Goal: Information Seeking & Learning: Check status

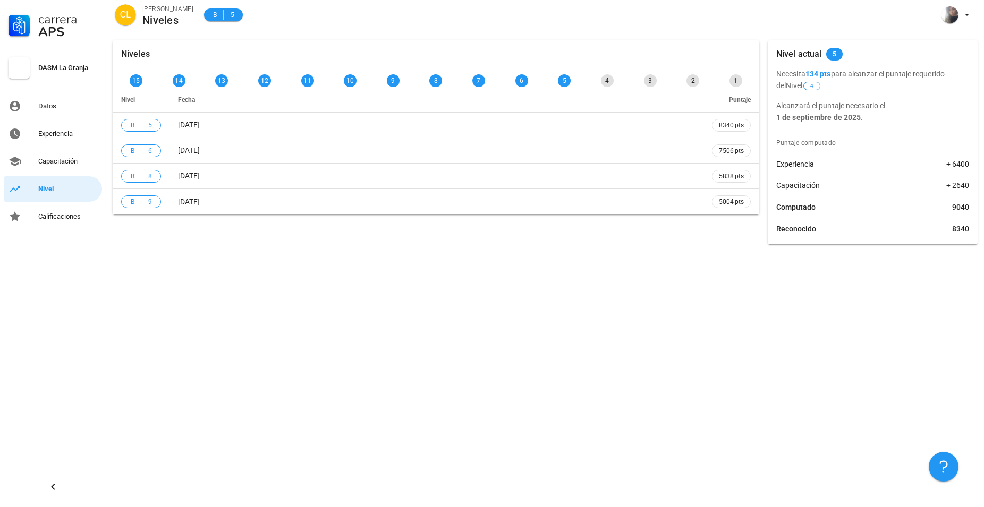
drag, startPoint x: 780, startPoint y: 78, endPoint x: 931, endPoint y: 82, distance: 150.9
click at [931, 82] on p "Necesita 134 pts para alcanzar el puntaje requerido del Nivel 4" at bounding box center [872, 79] width 193 height 23
click at [227, 290] on div "Niveles 15 14 13 12 11 10 9 8 7 6 5 4 3 2 1 Nivel Fecha Puntaje B 5 [DATE] 8340…" at bounding box center [545, 270] width 878 height 473
drag, startPoint x: 782, startPoint y: 74, endPoint x: 944, endPoint y: 77, distance: 162.1
click at [944, 77] on p "Necesita 134 pts para alcanzar el puntaje requerido del Nivel 4" at bounding box center [872, 79] width 193 height 23
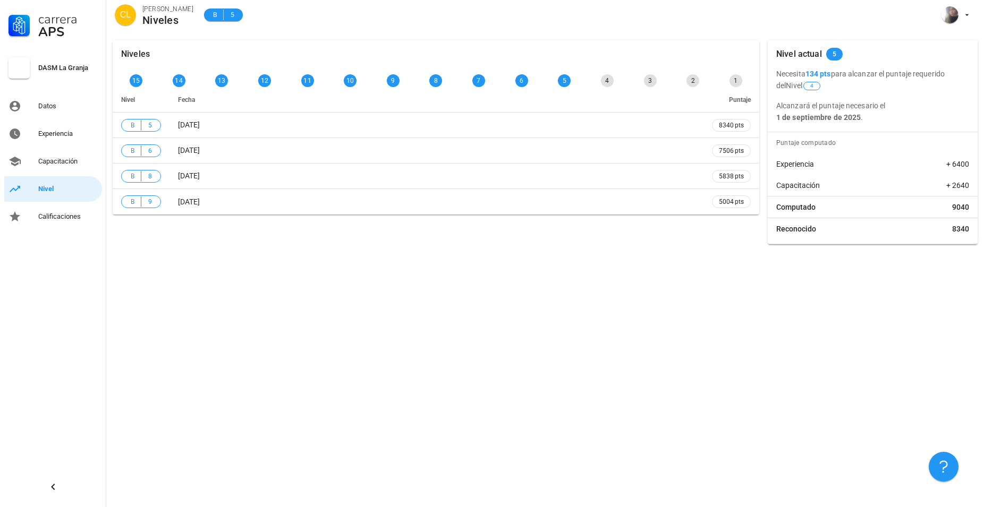
click at [917, 94] on div "Necesita 134 pts para alcanzar el puntaje requerido del Nivel 4 Alcanzará el pu…" at bounding box center [873, 95] width 210 height 55
click at [67, 171] on link "Capacitación" at bounding box center [53, 162] width 98 height 26
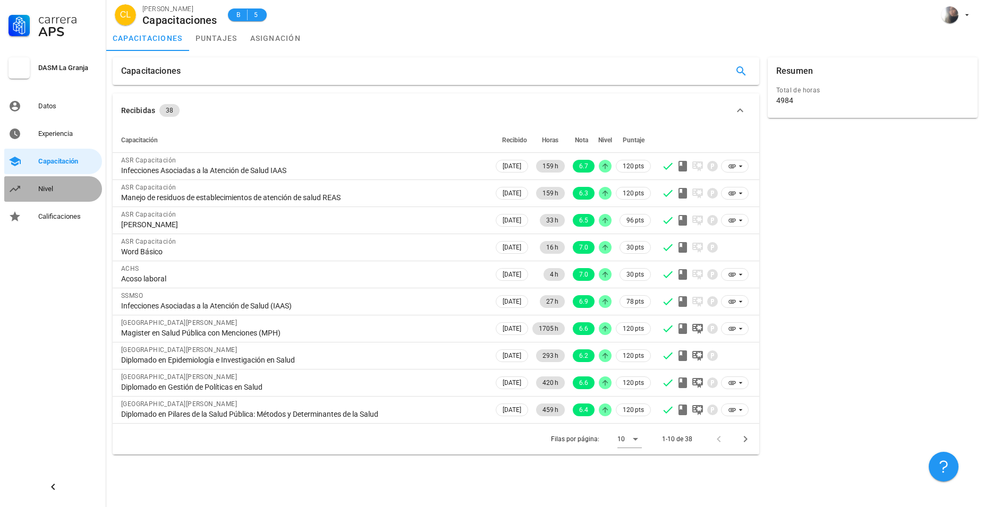
click at [49, 189] on div "Nivel" at bounding box center [68, 189] width 60 height 9
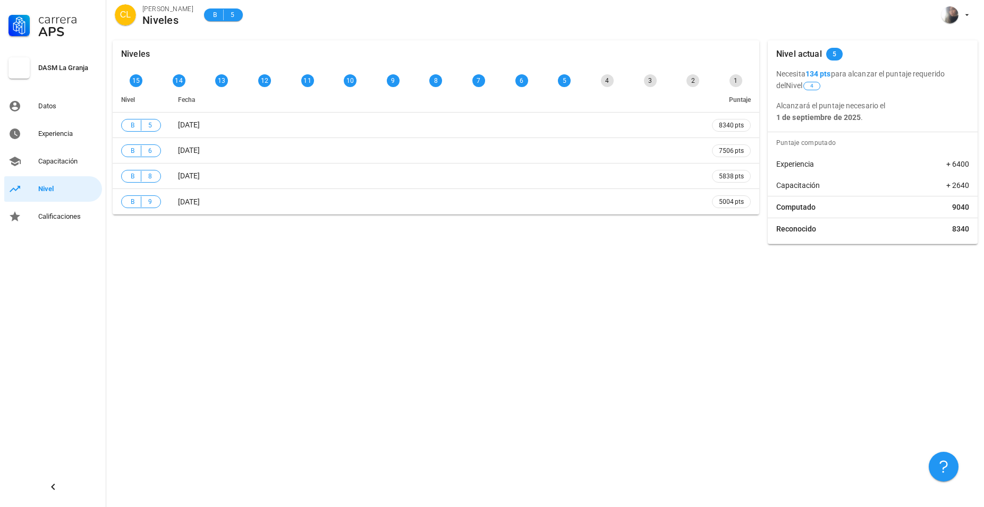
drag, startPoint x: 775, startPoint y: 114, endPoint x: 882, endPoint y: 118, distance: 107.9
click at [882, 118] on div "Necesita 134 pts para alcanzar el puntaje requerido del Nivel 4 Alcanzará el pu…" at bounding box center [873, 95] width 210 height 55
click at [882, 118] on p "Alcanzará el puntaje necesario el [DATE] ." at bounding box center [872, 111] width 193 height 23
drag, startPoint x: 775, startPoint y: 107, endPoint x: 900, endPoint y: 105, distance: 125.9
click at [900, 105] on div "Necesita 134 pts para alcanzar el puntaje requerido del Nivel 4 Alcanzará el pu…" at bounding box center [873, 95] width 210 height 55
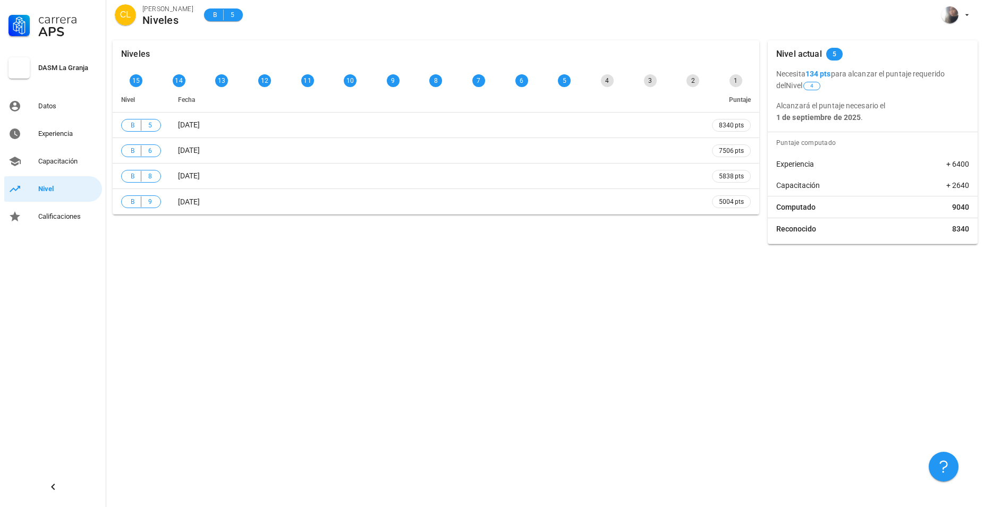
click at [900, 105] on p "Alcanzará el puntaje necesario el [DATE] ." at bounding box center [872, 111] width 193 height 23
drag, startPoint x: 775, startPoint y: 74, endPoint x: 987, endPoint y: 79, distance: 212.0
click at [983, 79] on html "Carrera APS DASM La Granja Datos Experiencia Capacitación Nivel Calificaciones …" at bounding box center [492, 253] width 984 height 507
click at [922, 86] on p "Necesita 134 pts para alcanzar el puntaje requerido del Nivel 4" at bounding box center [872, 79] width 193 height 23
